Goal: Find specific page/section: Locate a particular part of the current website

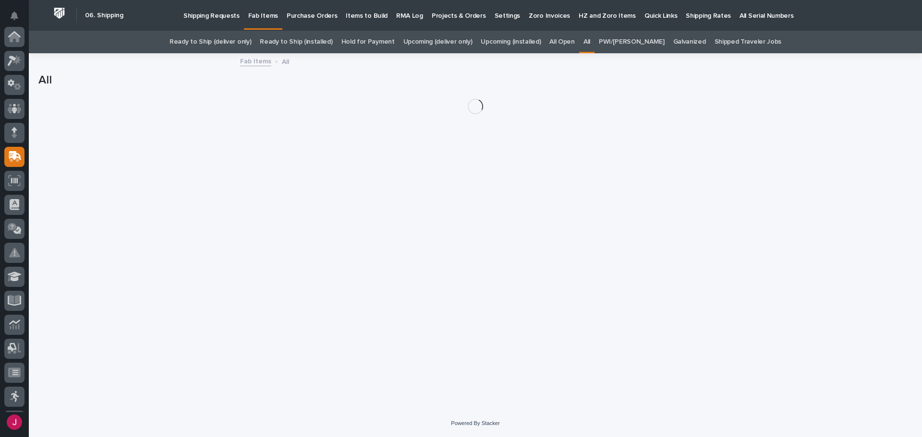
scroll to position [120, 0]
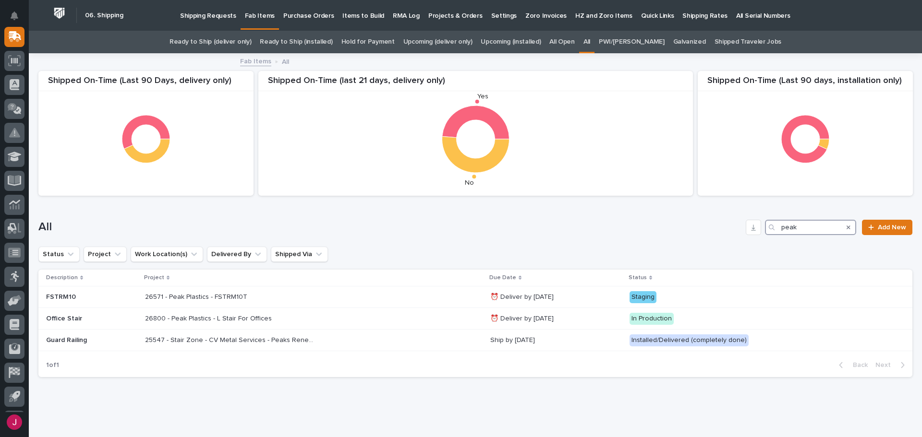
drag, startPoint x: 808, startPoint y: 234, endPoint x: 729, endPoint y: 237, distance: 79.3
click at [729, 237] on div "All peak Add New" at bounding box center [475, 224] width 874 height 46
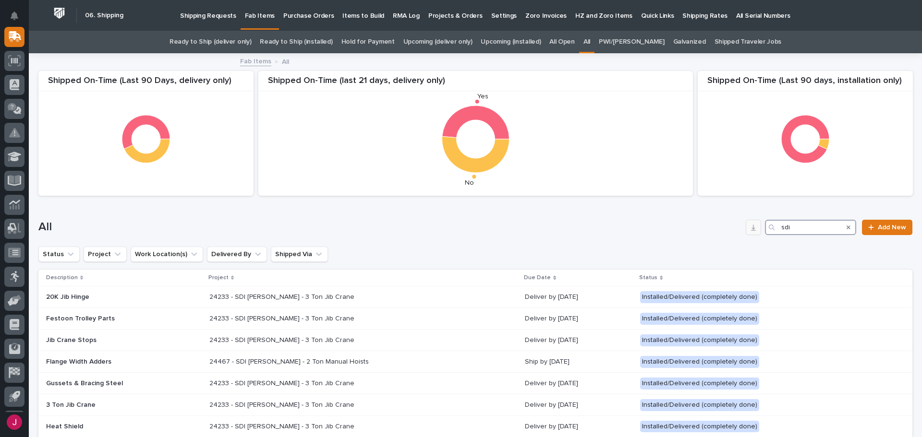
drag, startPoint x: 803, startPoint y: 230, endPoint x: 744, endPoint y: 229, distance: 59.6
click at [744, 229] on div "All sdi Add New" at bounding box center [475, 227] width 874 height 15
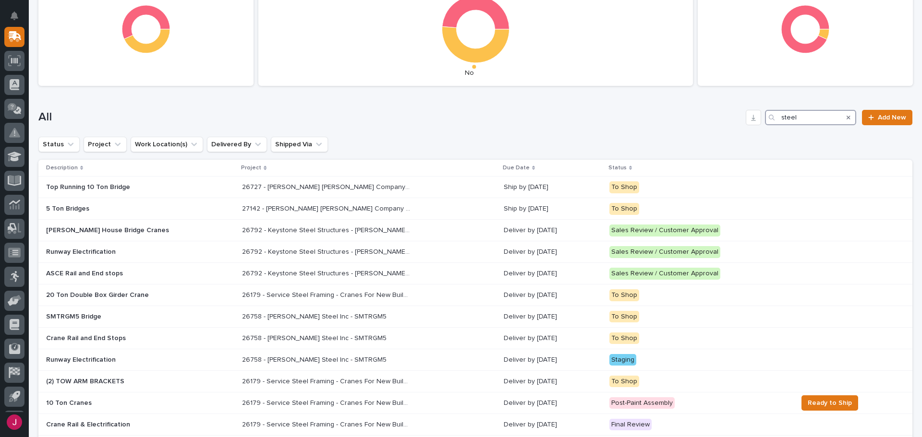
scroll to position [96, 0]
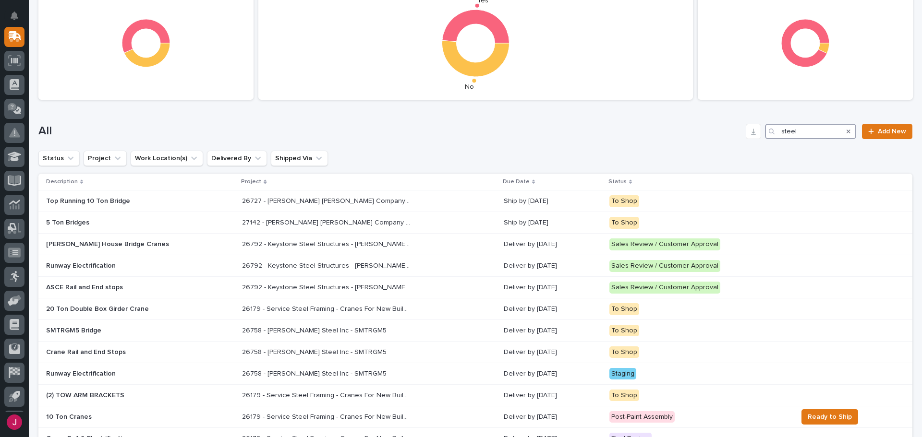
drag, startPoint x: 804, startPoint y: 133, endPoint x: 758, endPoint y: 134, distance: 45.7
click at [765, 134] on div "steel" at bounding box center [810, 131] width 91 height 15
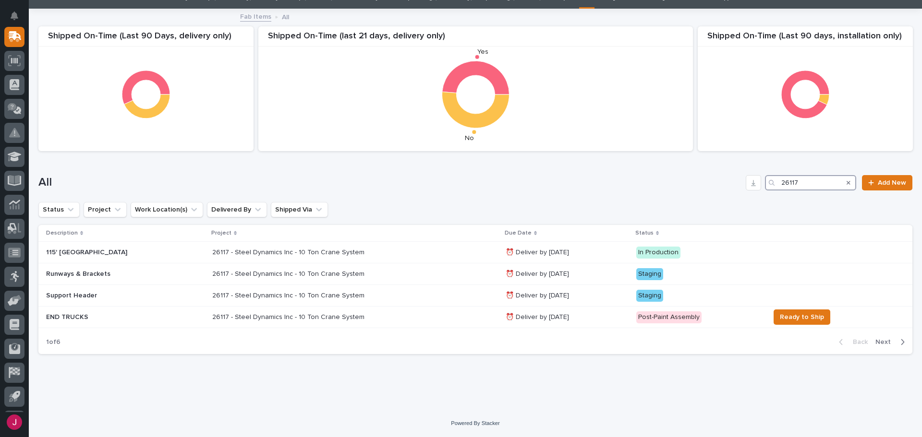
scroll to position [45, 0]
type input "26117"
click at [240, 273] on p "26117 - Steel Dynamics Inc - 10 Ton Crane System" at bounding box center [289, 273] width 154 height 10
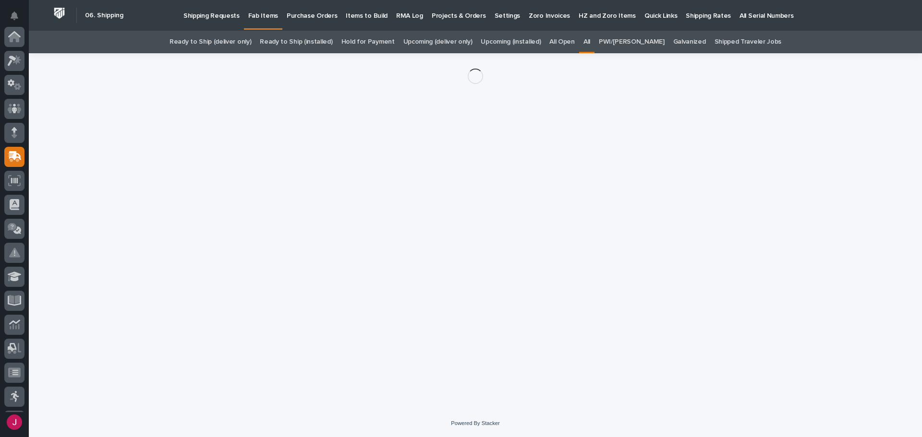
scroll to position [120, 0]
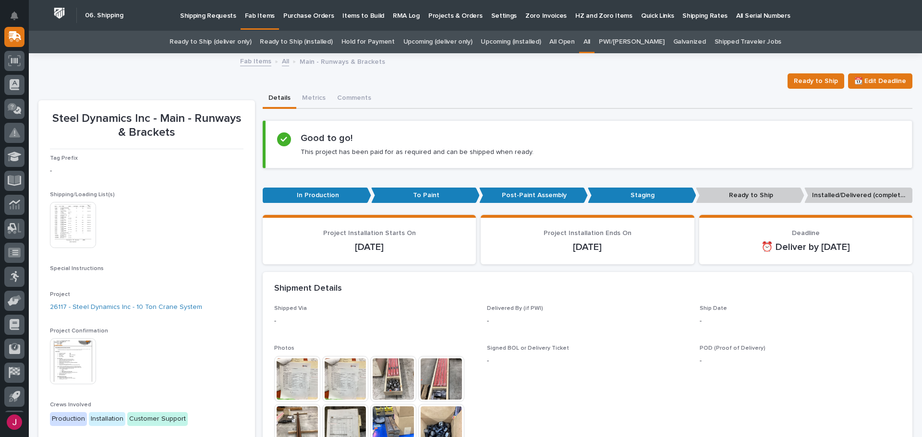
click at [78, 233] on img at bounding box center [73, 225] width 46 height 46
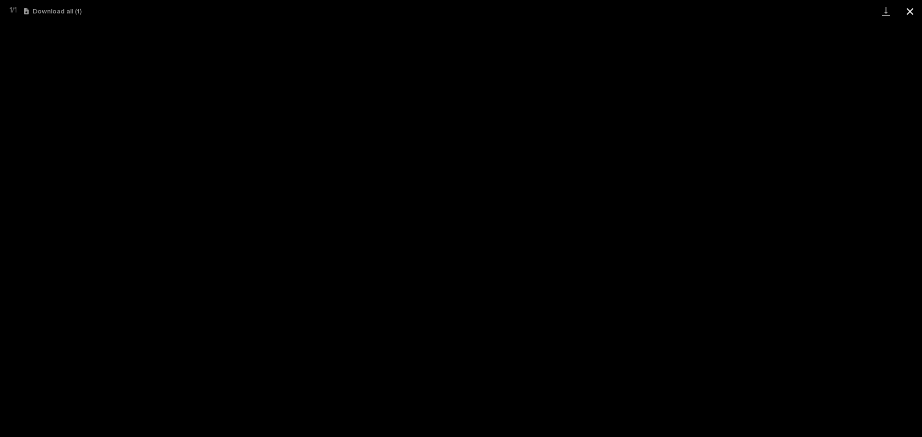
click at [911, 8] on button "Close gallery" at bounding box center [910, 11] width 24 height 23
